Goal: Transaction & Acquisition: Download file/media

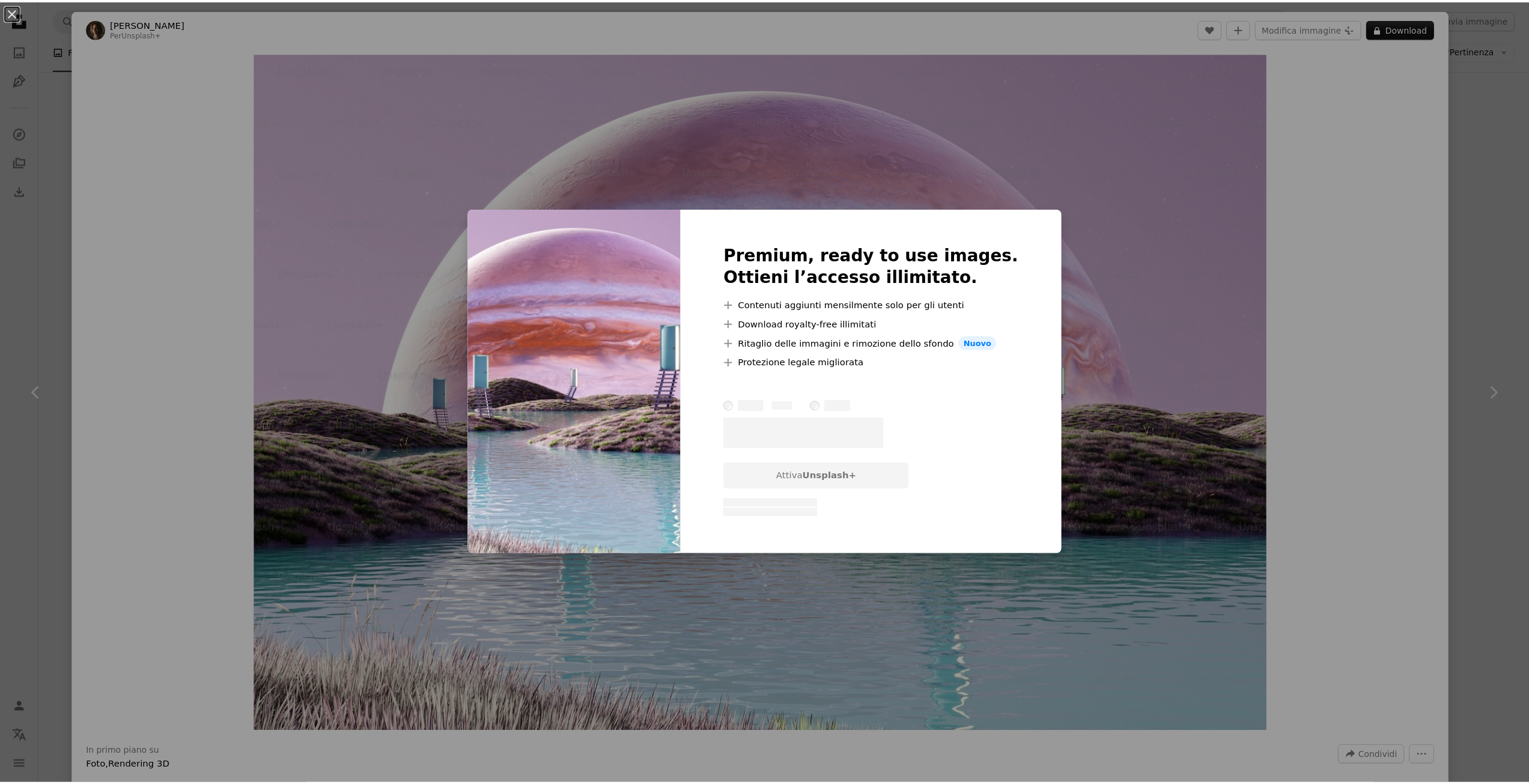
scroll to position [1084, 0]
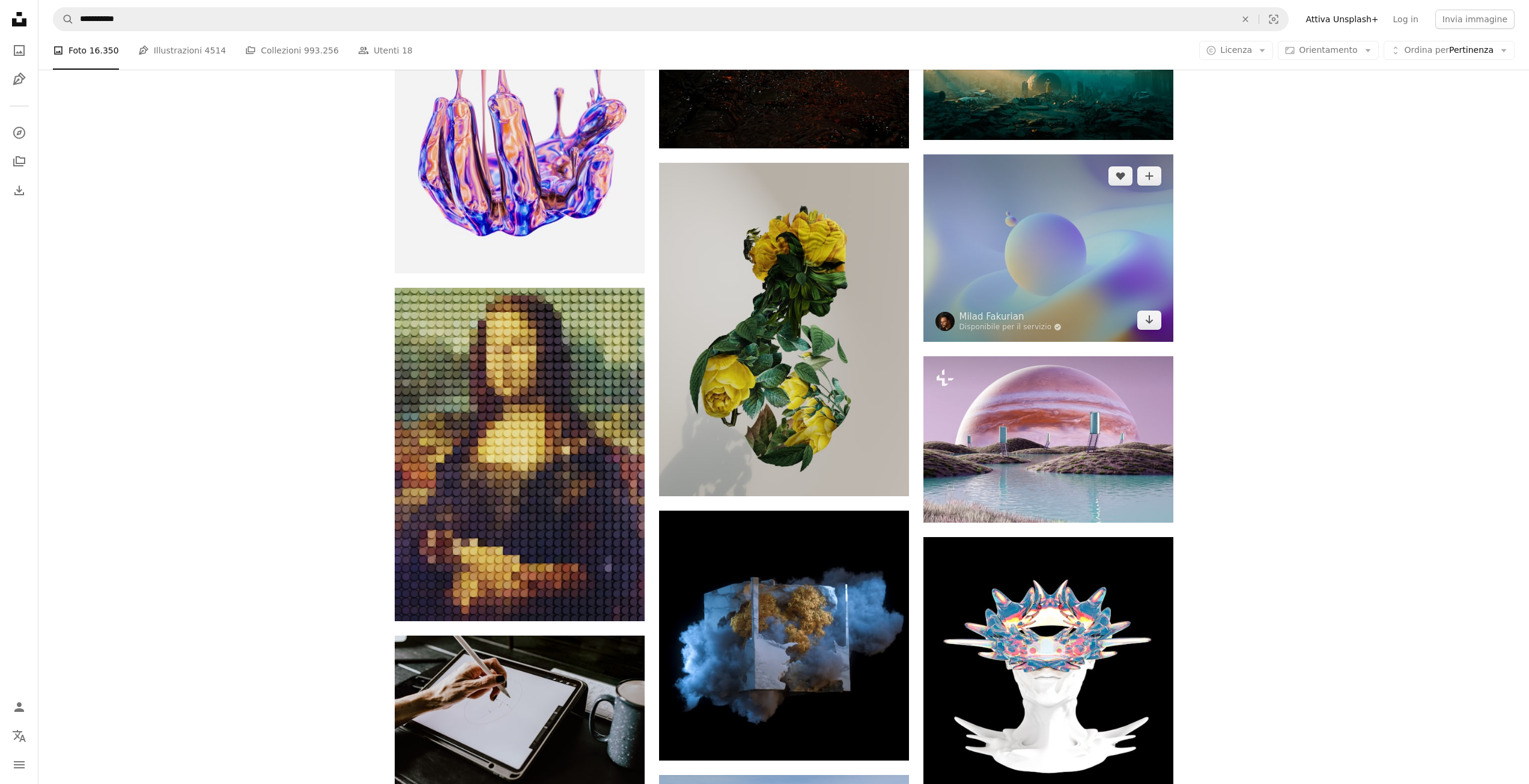
click at [1065, 264] on img at bounding box center [1048, 248] width 250 height 187
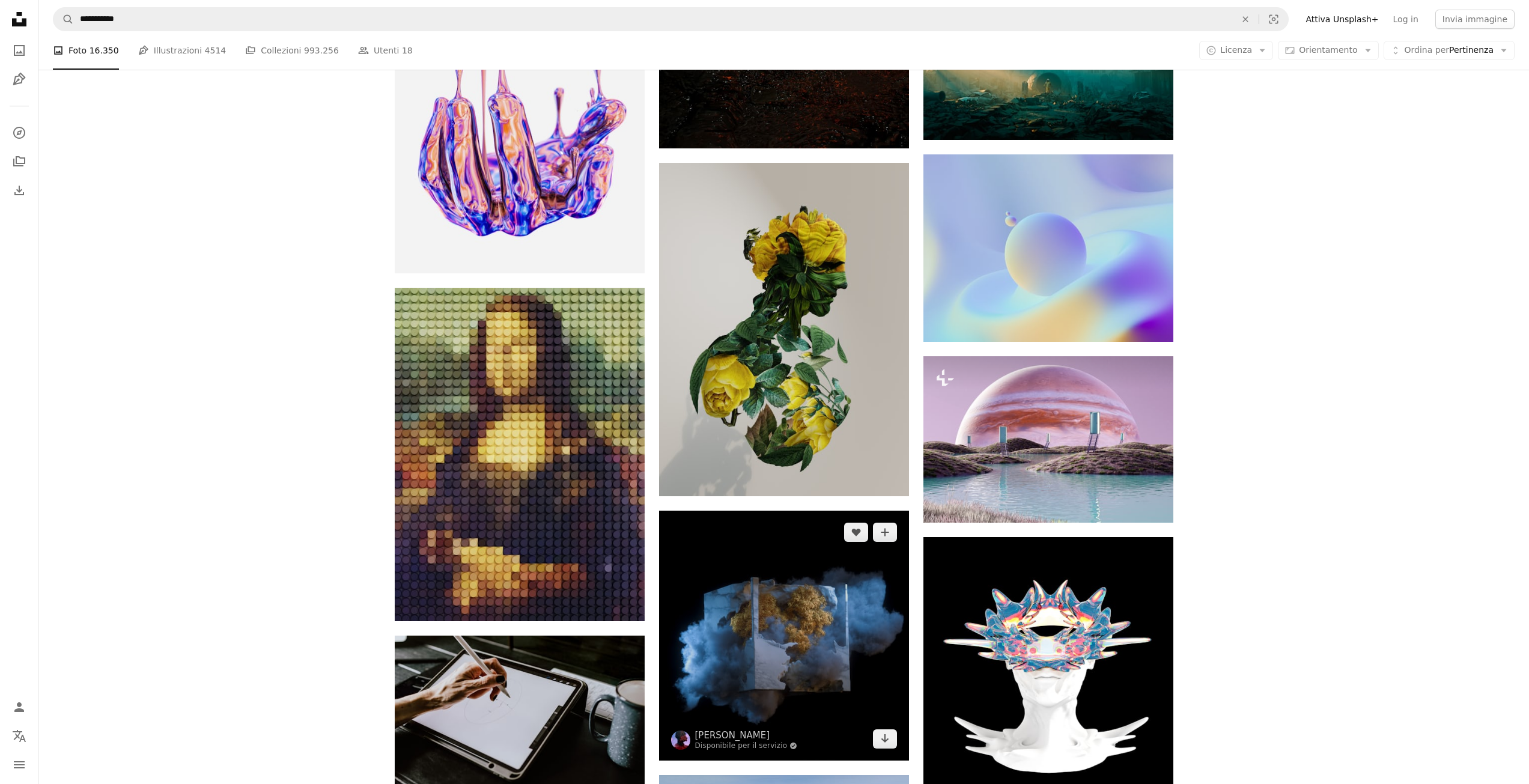
click at [766, 644] on img at bounding box center [783, 635] width 250 height 250
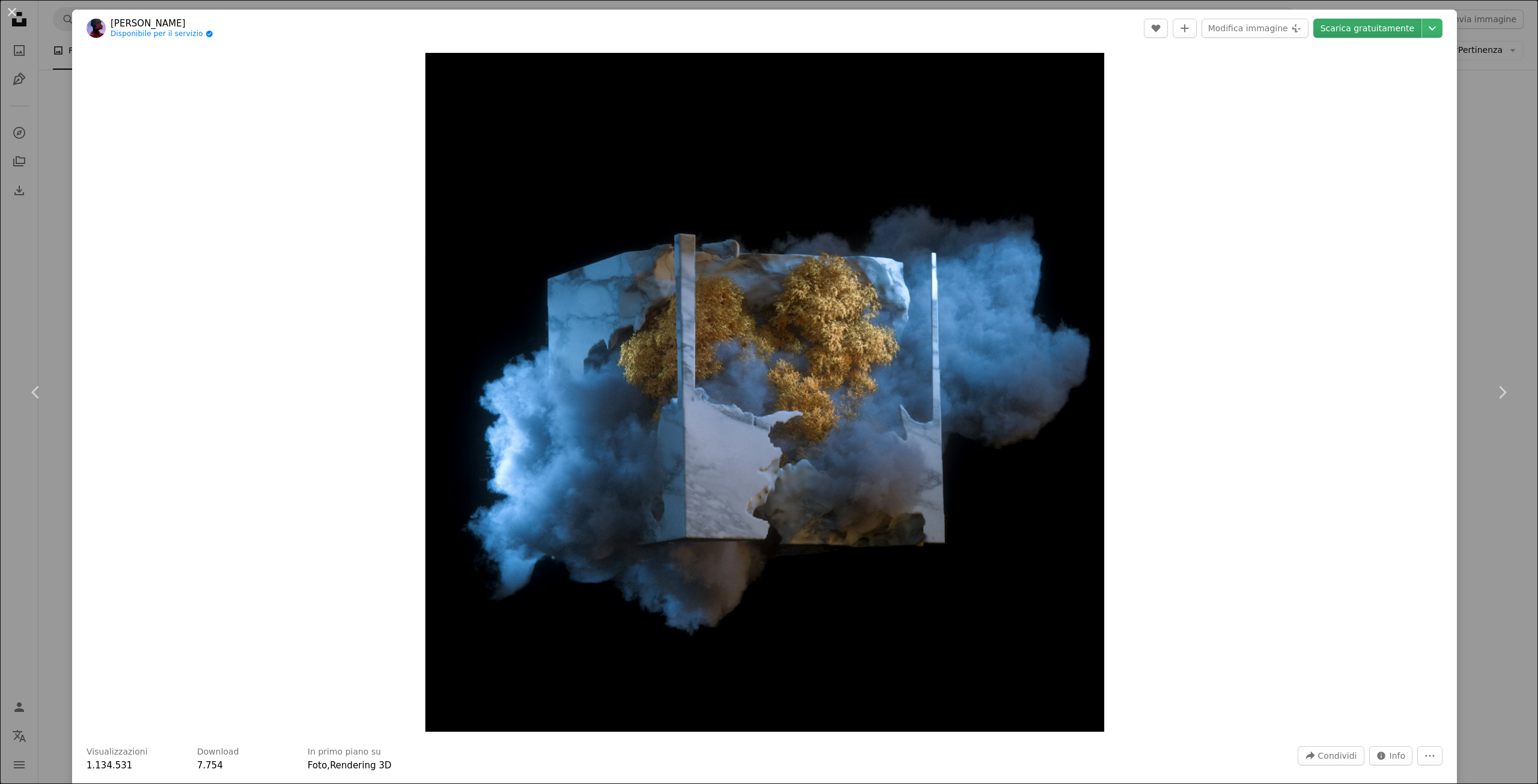
click at [1379, 30] on link "Scarica gratuitamente" at bounding box center [1368, 28] width 108 height 19
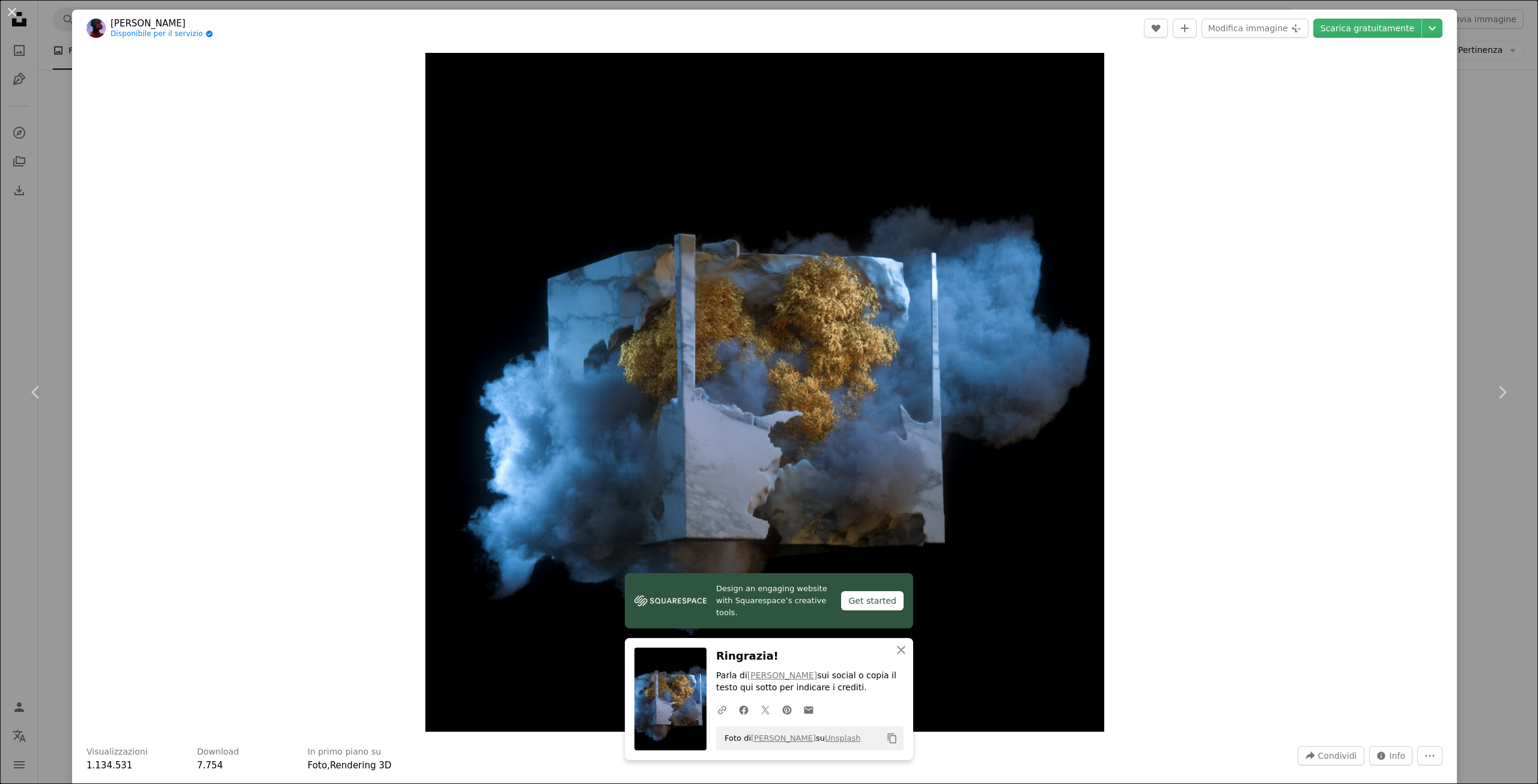
click at [1478, 168] on div "An X shape Chevron left Chevron right [PERSON_NAME] Disponibile per il servizio…" at bounding box center [769, 392] width 1538 height 784
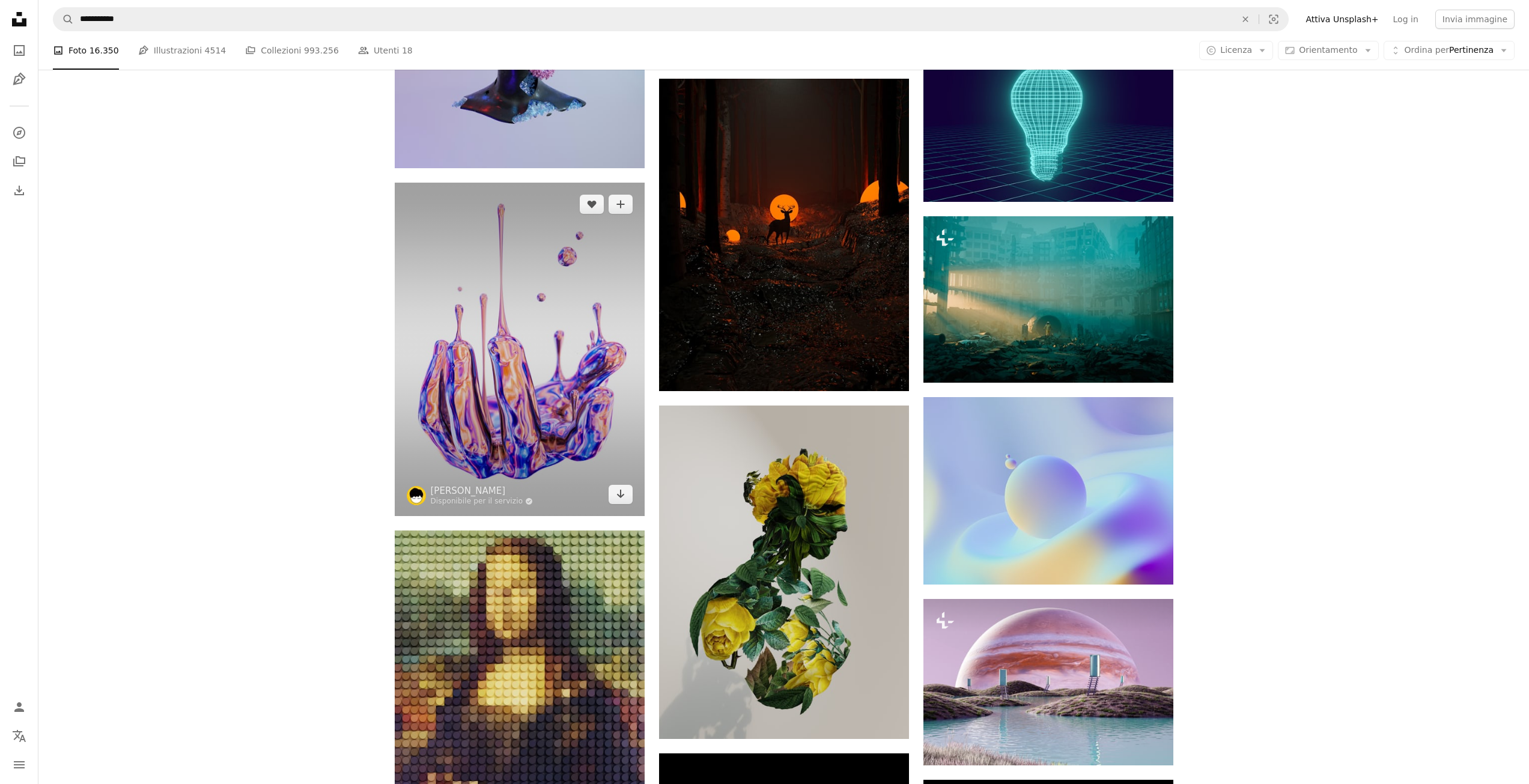
scroll to position [563, 0]
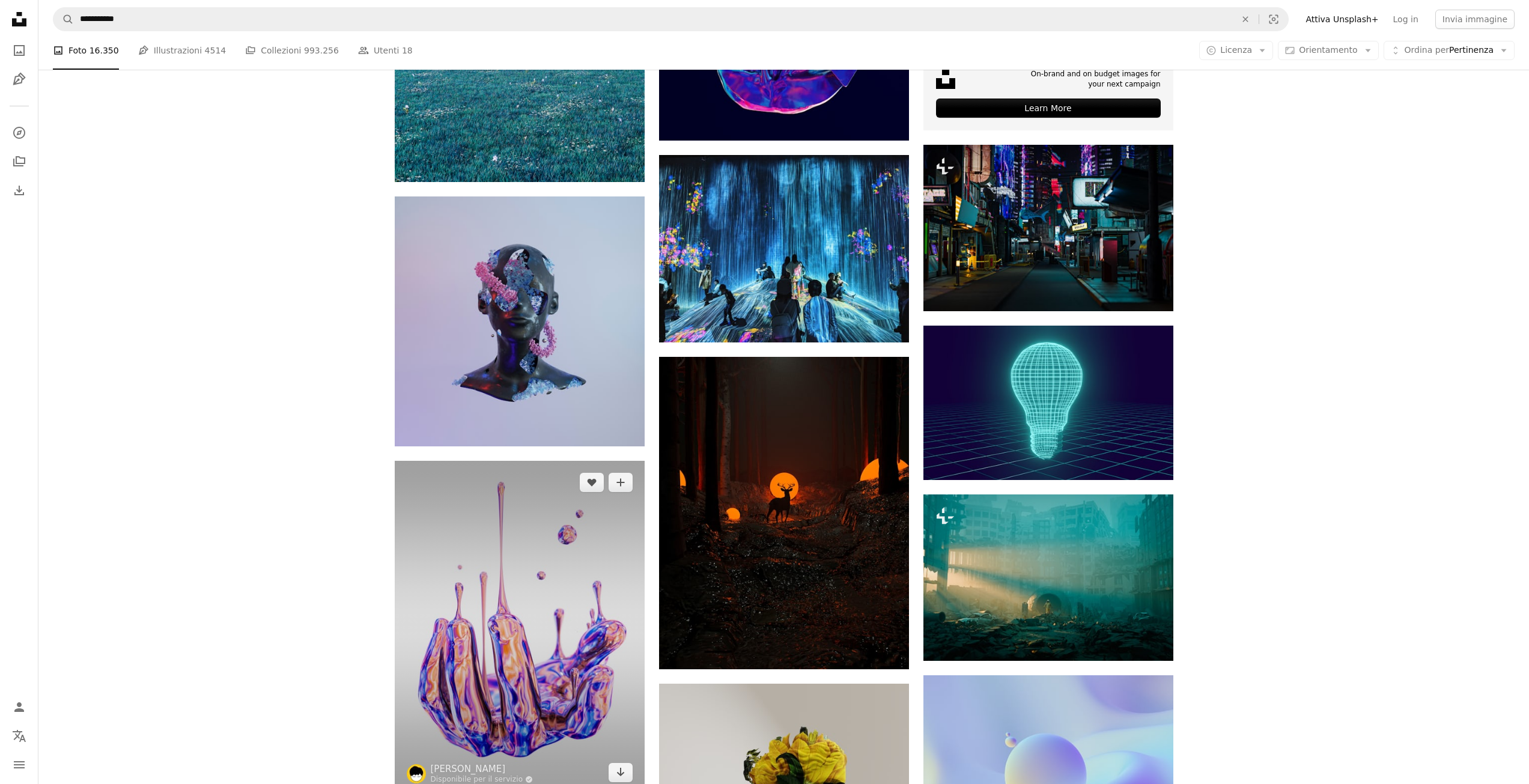
click at [573, 615] on img at bounding box center [519, 627] width 250 height 334
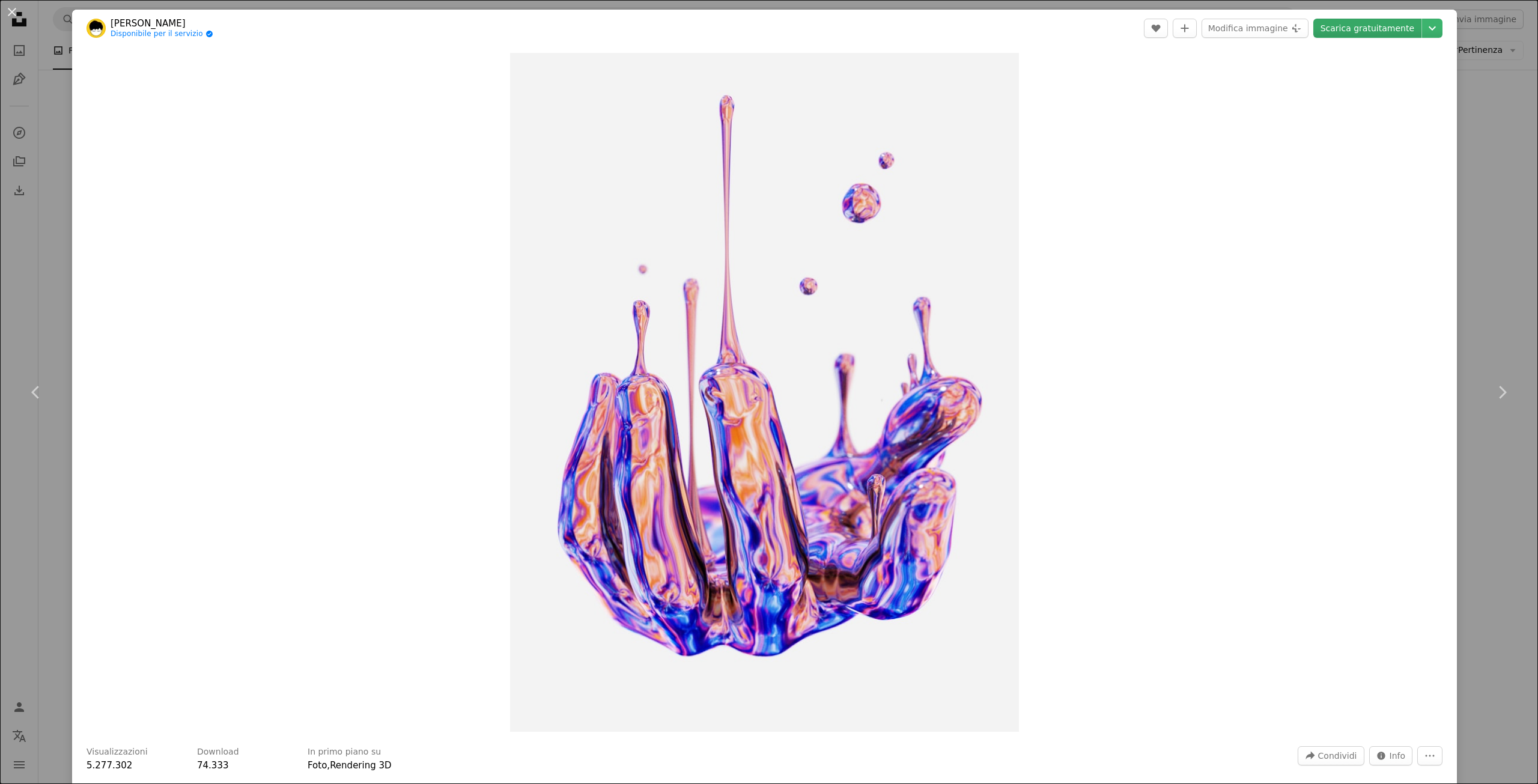
click at [1357, 29] on link "Scarica gratuitamente" at bounding box center [1368, 28] width 108 height 19
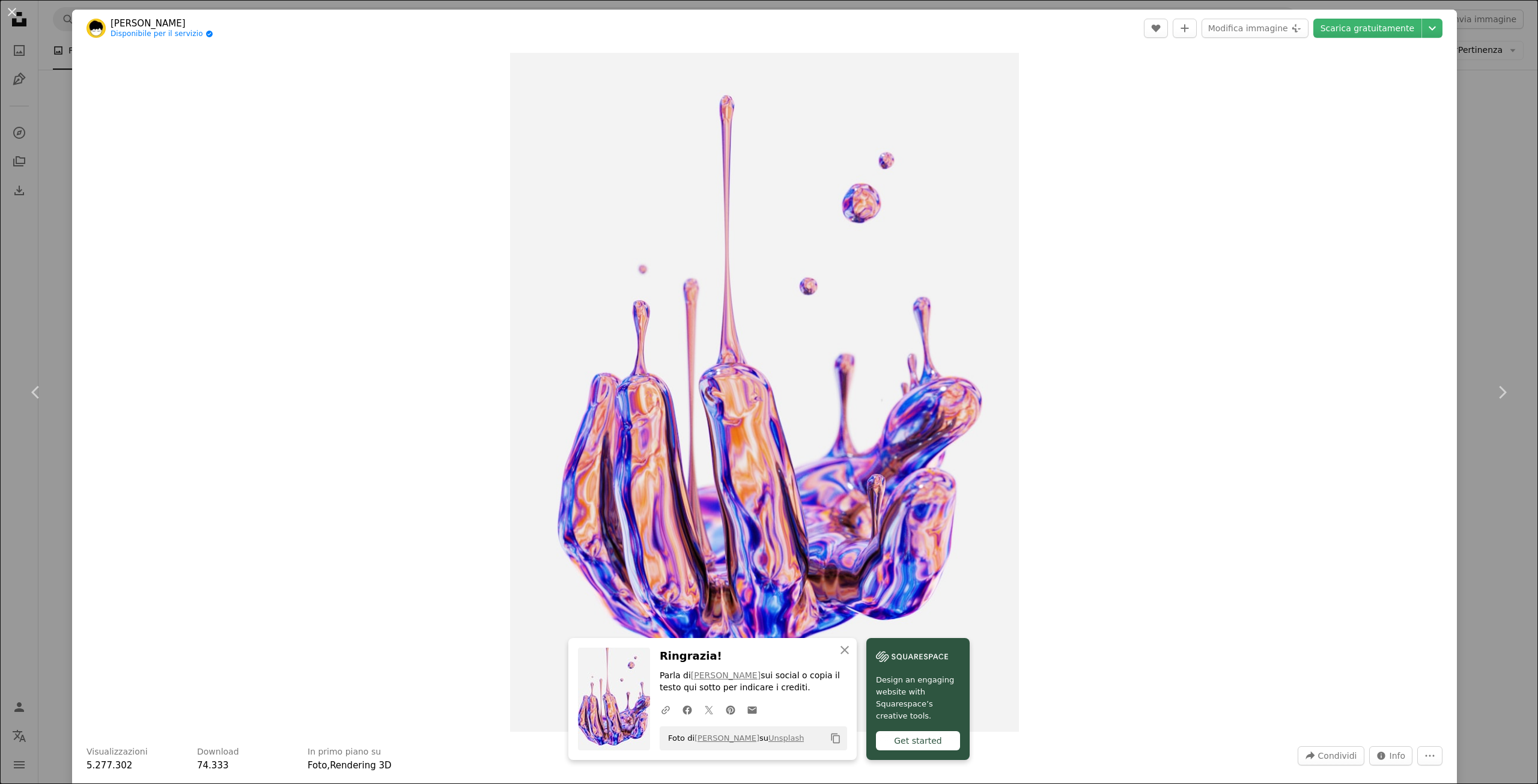
click at [1477, 195] on div "An X shape Chevron left Chevron right [PERSON_NAME] Disponibile per il servizio…" at bounding box center [769, 392] width 1538 height 784
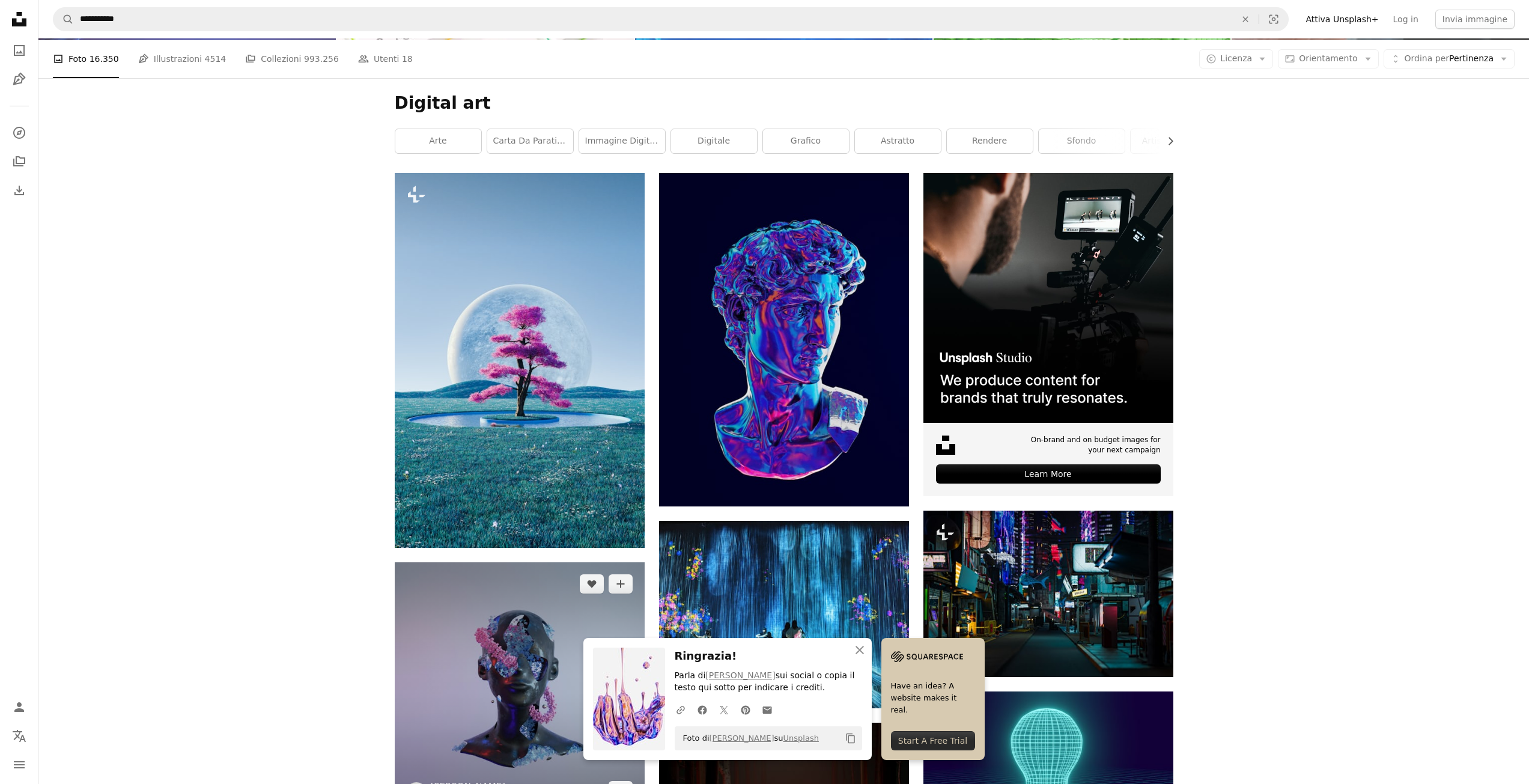
scroll to position [542, 0]
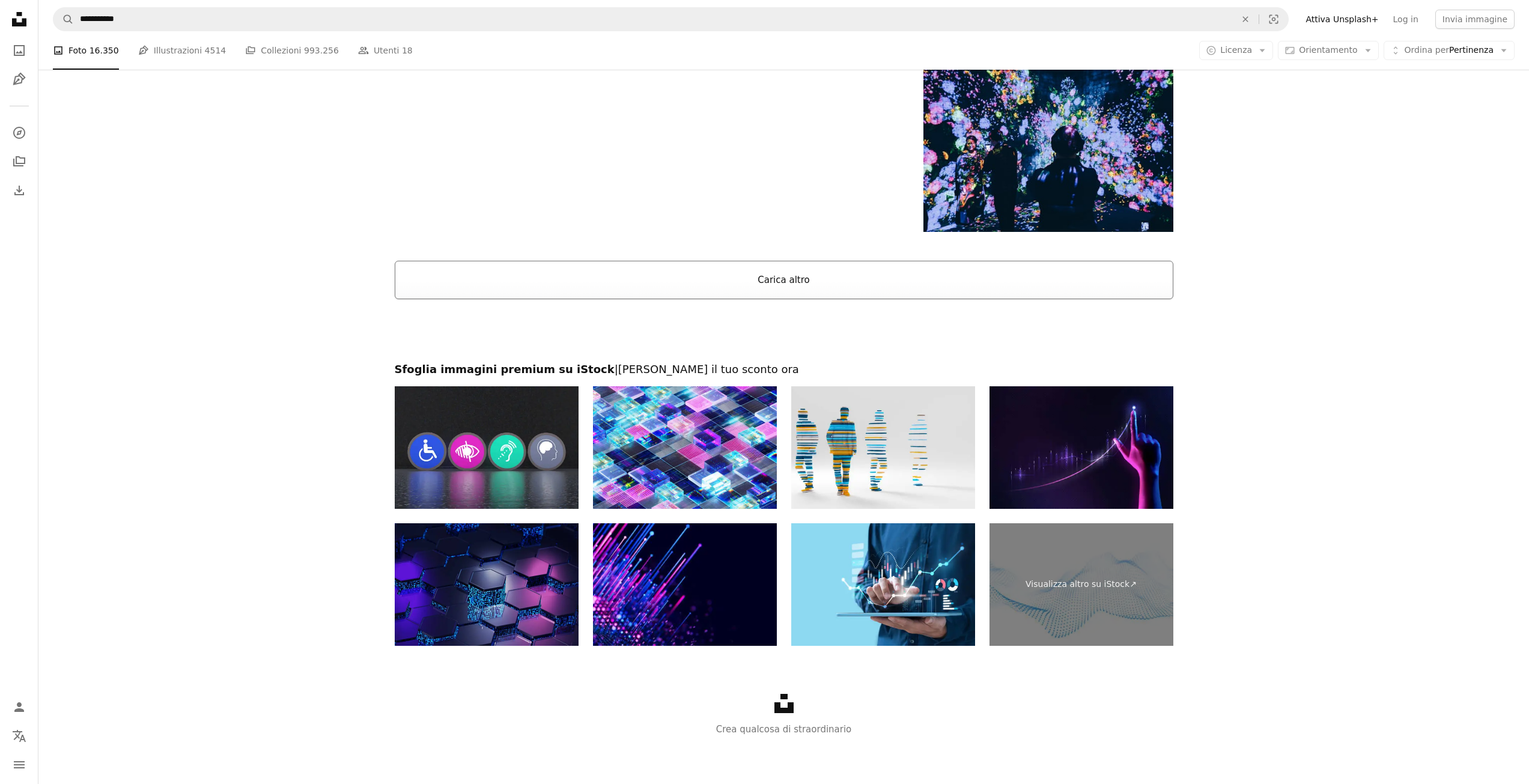
click at [743, 292] on button "Carica altro" at bounding box center [784, 280] width 778 height 38
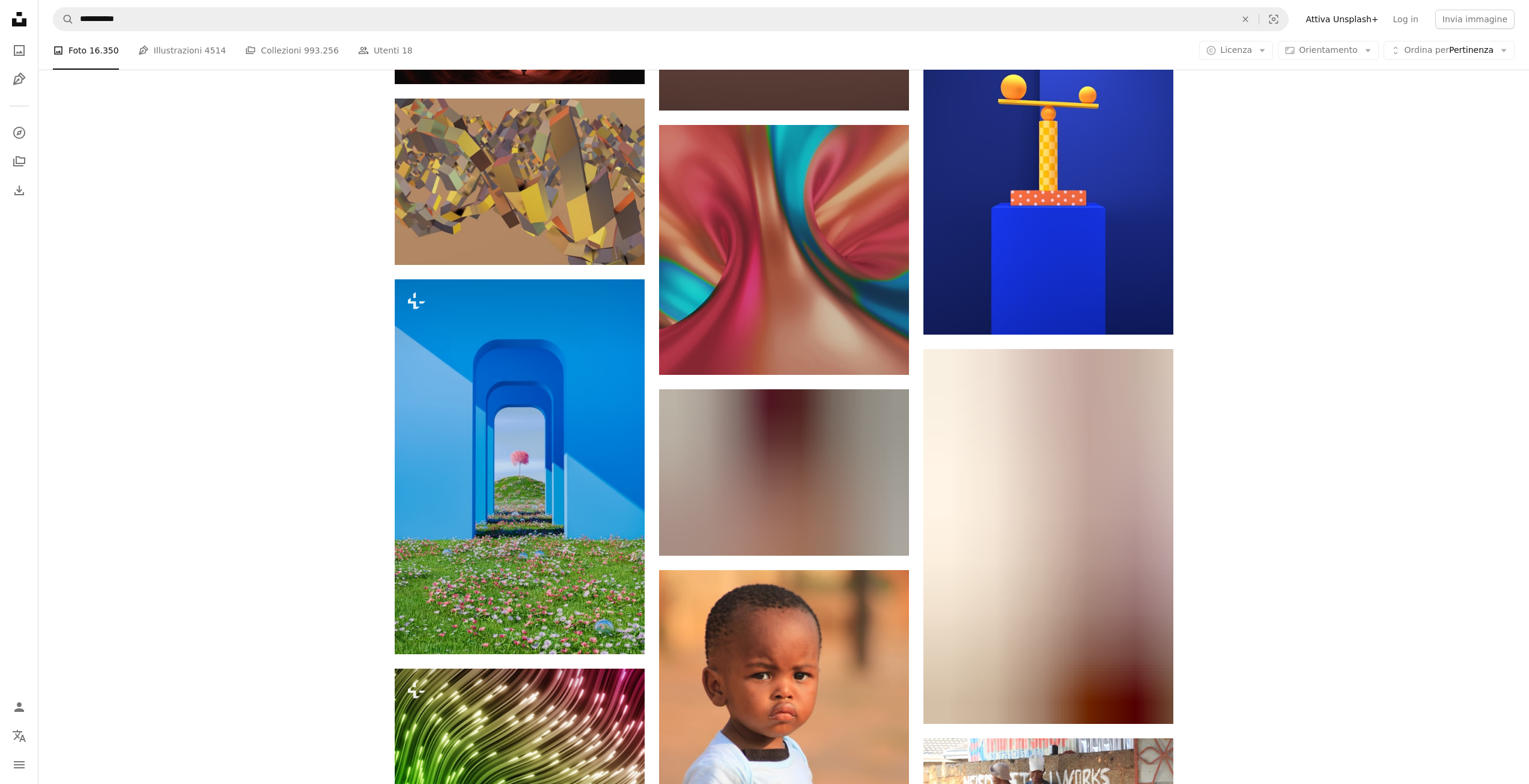
scroll to position [17027, 0]
